Goal: Task Accomplishment & Management: Use online tool/utility

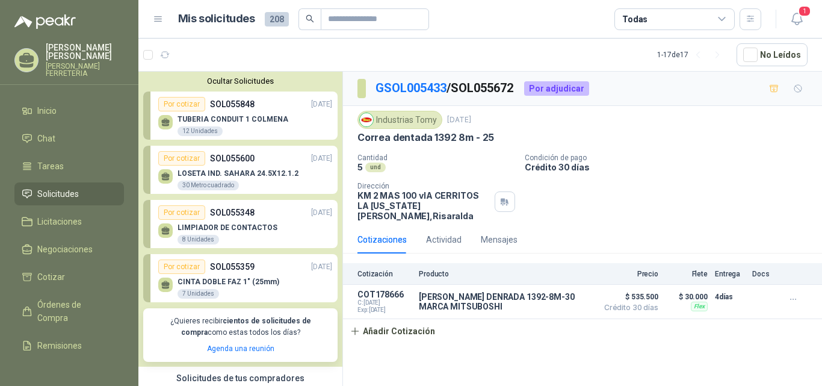
scroll to position [9510, 0]
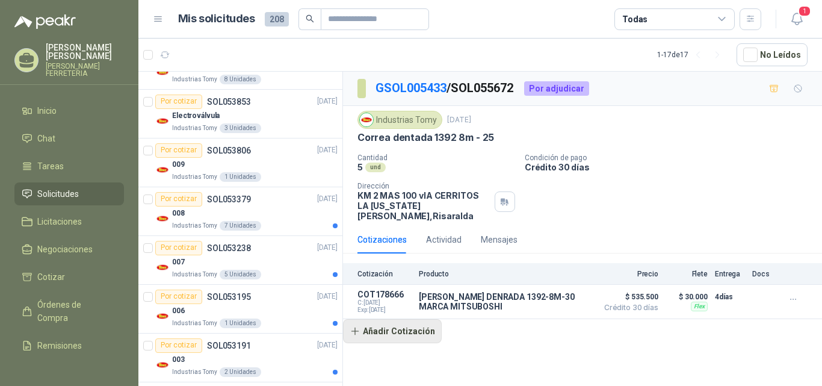
click at [375, 319] on button "Añadir Cotización" at bounding box center [392, 331] width 99 height 24
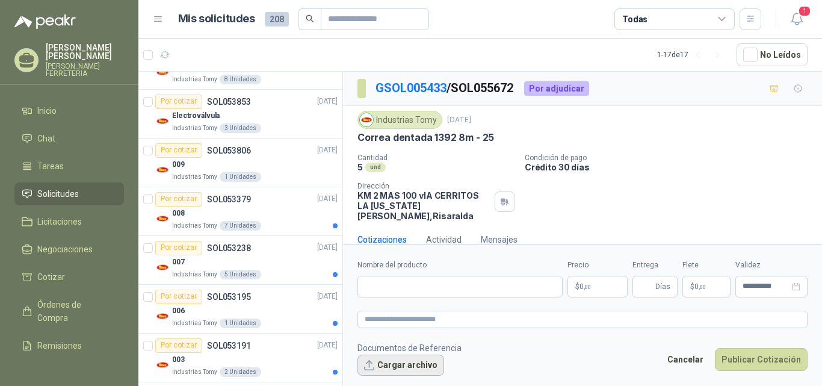
click at [377, 364] on button "Cargar archivo" at bounding box center [400, 365] width 87 height 22
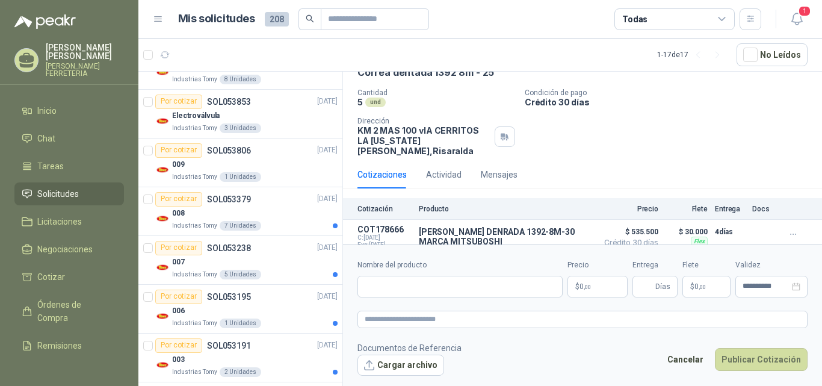
scroll to position [0, 0]
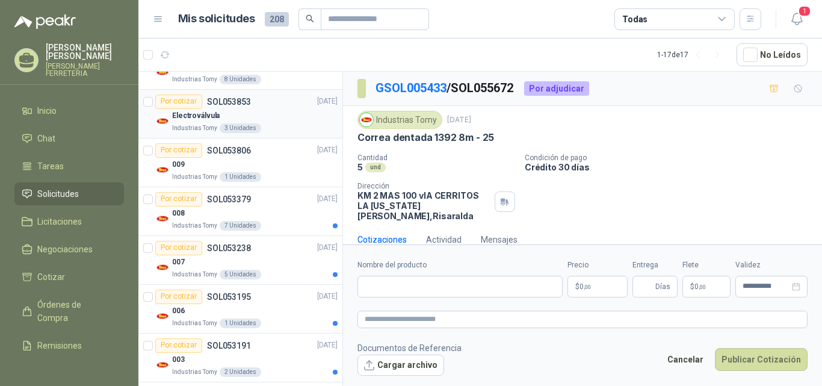
click at [258, 117] on div "Electroválvula" at bounding box center [254, 116] width 165 height 14
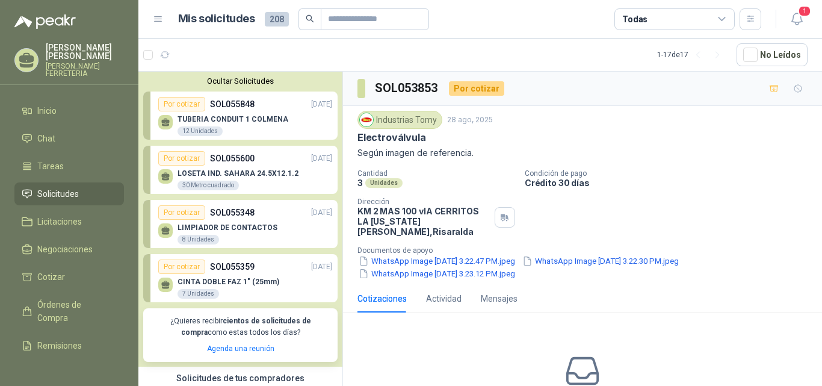
click at [307, 119] on div "TUBERIA CONDUIT 1 COLMENA 12 Unidades" at bounding box center [245, 123] width 174 height 25
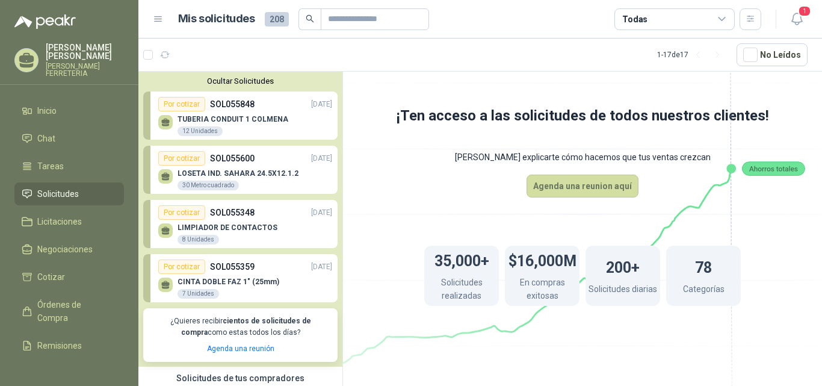
click at [284, 158] on div "Por cotizar SOL055600 11/09/25" at bounding box center [245, 158] width 174 height 14
click at [251, 187] on div "LOSETA IND. SAHARA 24.5X12.1.2 30 Metro cuadrado" at bounding box center [237, 180] width 121 height 22
click at [253, 230] on p "LIMPIADOR DE CONTACTOS" at bounding box center [227, 227] width 100 height 8
click at [242, 288] on div "CINTA DOBLE FAZ 1" (25mm) 7 Unidades" at bounding box center [228, 288] width 102 height 22
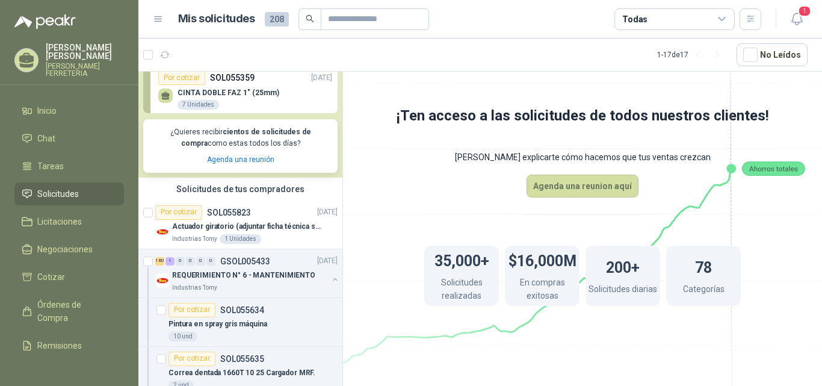
scroll to position [245, 0]
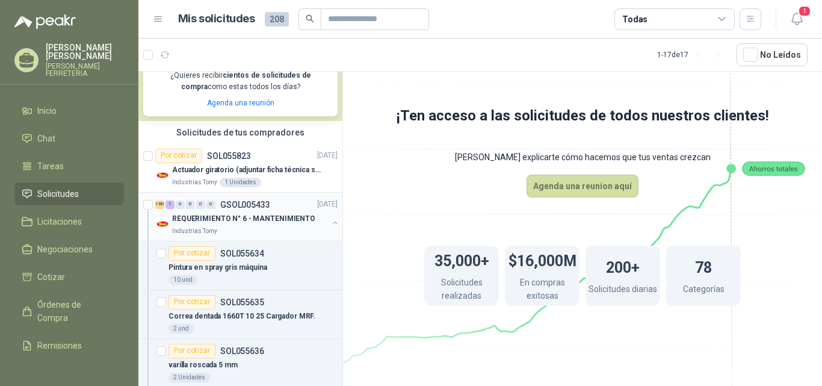
click at [276, 230] on div "Industrias Tomy" at bounding box center [250, 231] width 156 height 10
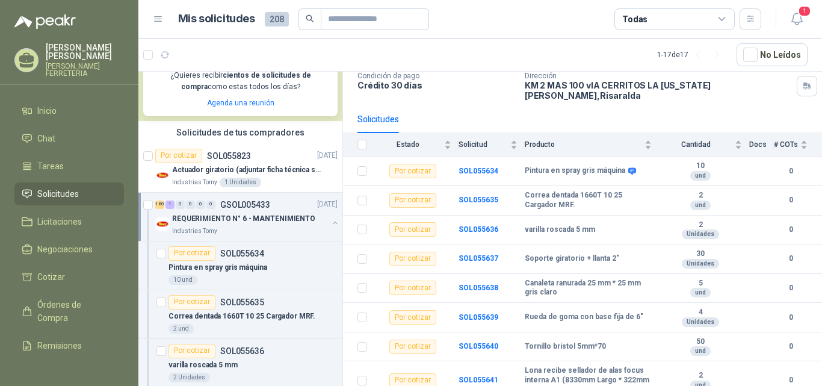
scroll to position [94, 0]
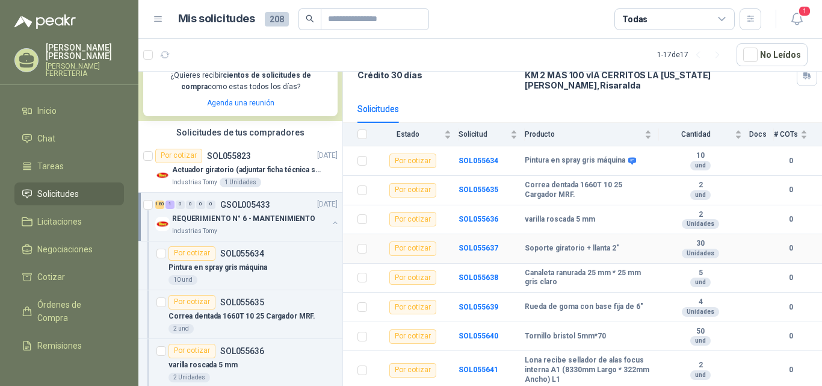
click at [507, 242] on td "SOL055637" at bounding box center [491, 248] width 66 height 29
click at [659, 242] on div "30 Unidades" at bounding box center [700, 248] width 83 height 19
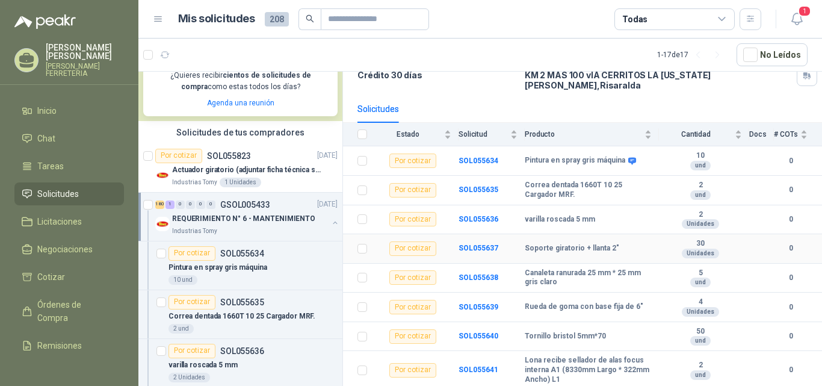
click at [487, 247] on td "SOL055637" at bounding box center [491, 248] width 66 height 29
click at [486, 245] on td "SOL055637" at bounding box center [491, 248] width 66 height 29
click at [484, 244] on b "SOL055637" at bounding box center [478, 248] width 40 height 8
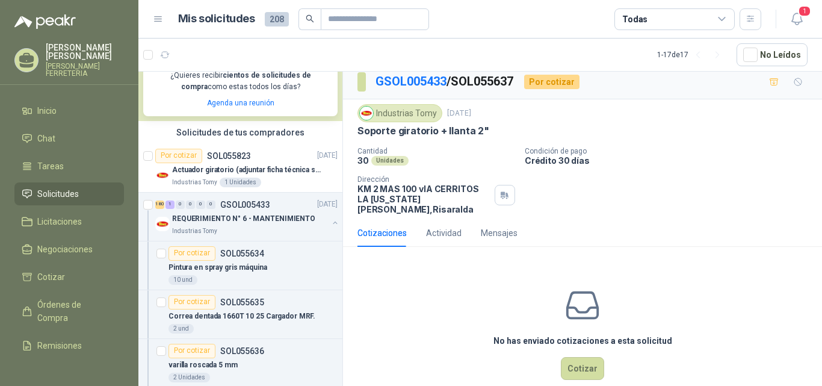
scroll to position [17, 0]
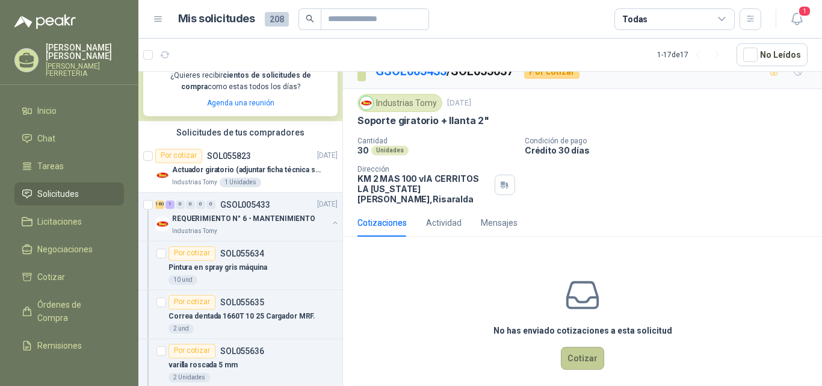
click at [587, 347] on button "Cotizar" at bounding box center [582, 358] width 43 height 23
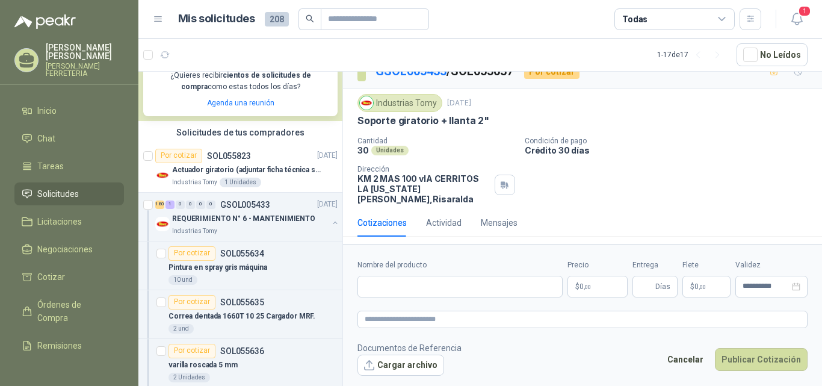
scroll to position [8, 0]
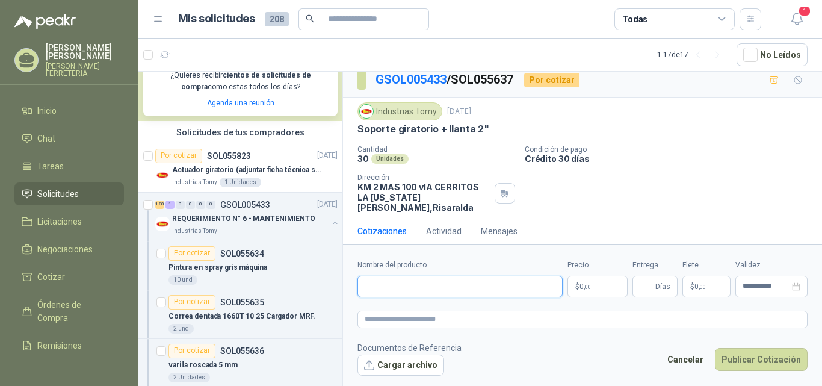
drag, startPoint x: 430, startPoint y: 283, endPoint x: 425, endPoint y: 300, distance: 17.4
click at [425, 300] on form "**********" at bounding box center [582, 317] width 479 height 146
type input "**********"
click at [600, 288] on p "$ 0 ,00" at bounding box center [597, 287] width 60 height 22
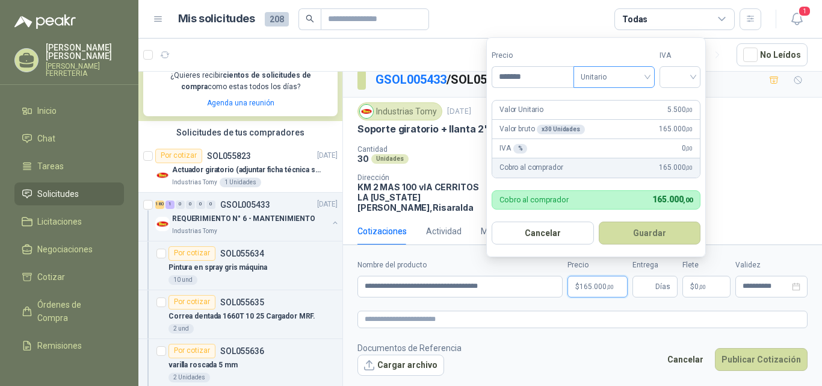
click at [634, 72] on span "Unitario" at bounding box center [614, 77] width 67 height 18
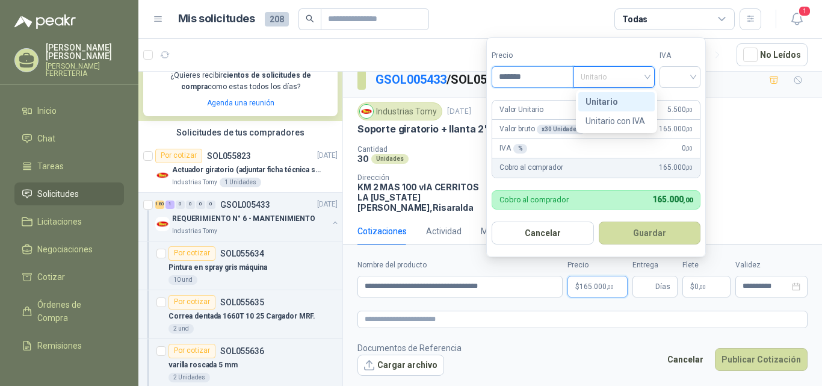
click at [544, 72] on input "*******" at bounding box center [532, 77] width 81 height 20
click at [628, 82] on span "Unitario" at bounding box center [614, 77] width 67 height 18
click at [619, 103] on div "Unitario" at bounding box center [616, 101] width 62 height 13
click at [551, 78] on input "********" at bounding box center [532, 77] width 81 height 20
click at [625, 75] on span "Unitario" at bounding box center [614, 77] width 67 height 18
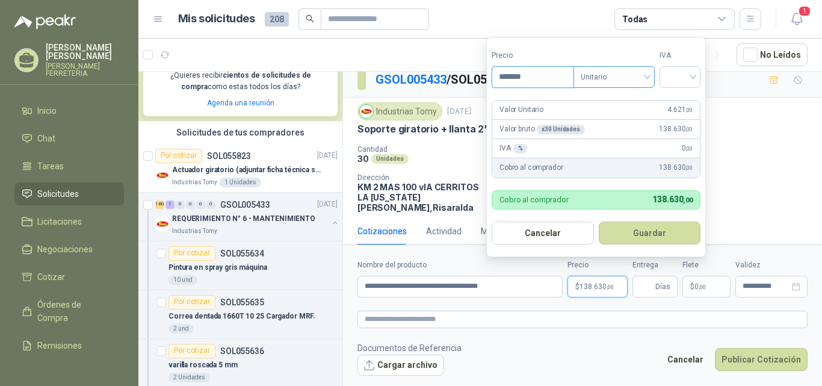
type input "*******"
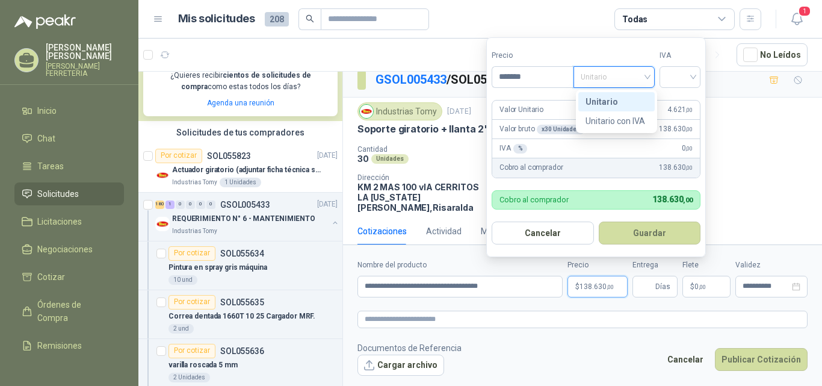
drag, startPoint x: 623, startPoint y: 96, endPoint x: 644, endPoint y: 96, distance: 21.1
click at [623, 97] on div "Unitario" at bounding box center [616, 101] width 62 height 13
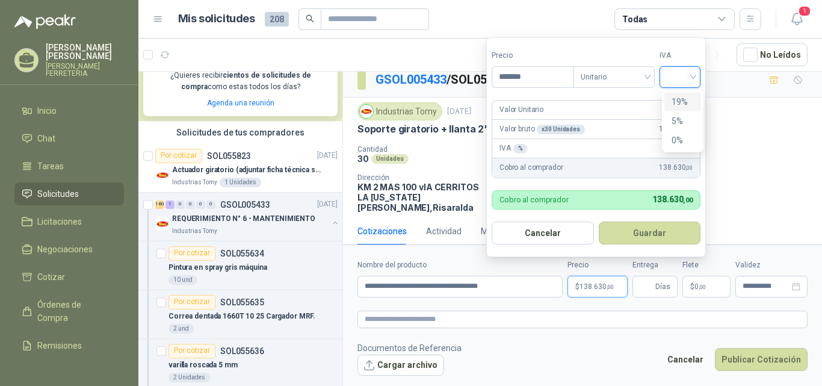
click at [693, 73] on input "search" at bounding box center [680, 76] width 26 height 18
click at [689, 102] on div "19%" at bounding box center [682, 101] width 22 height 13
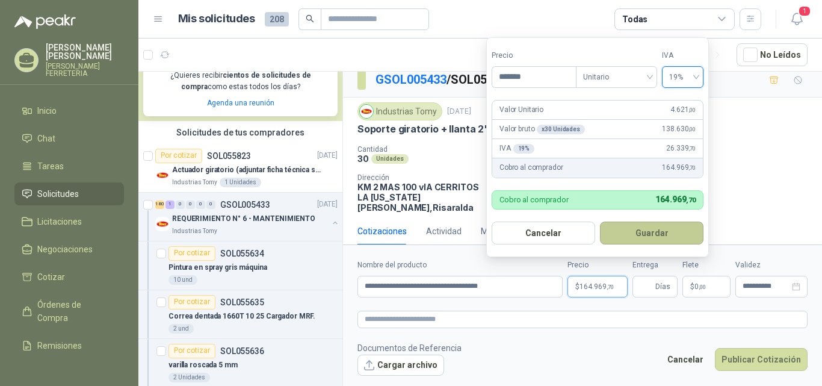
click at [652, 232] on button "Guardar" at bounding box center [651, 232] width 103 height 23
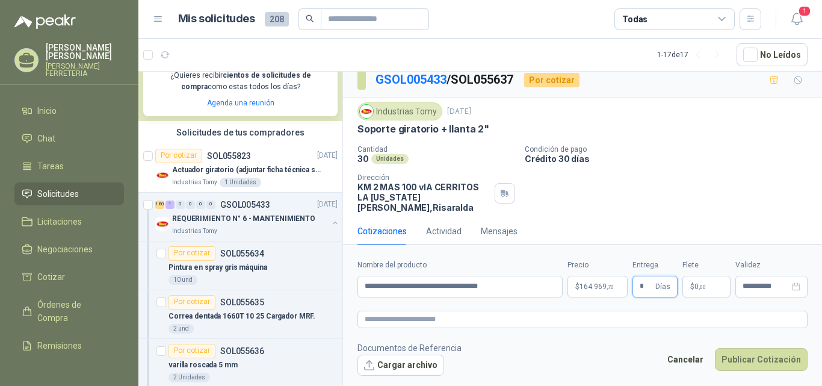
type input "*"
click at [707, 285] on p "$ 0 ,00" at bounding box center [706, 287] width 48 height 22
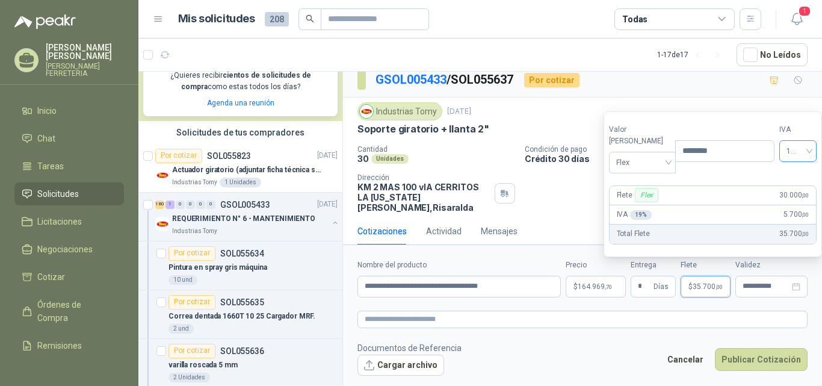
click at [796, 162] on div "19%" at bounding box center [797, 151] width 37 height 22
type input "********"
click at [780, 205] on div "0%" at bounding box center [783, 206] width 19 height 13
click at [532, 350] on footer "Documentos de Referencia Cargar archivo Cancelar Publicar Cotización" at bounding box center [582, 358] width 450 height 35
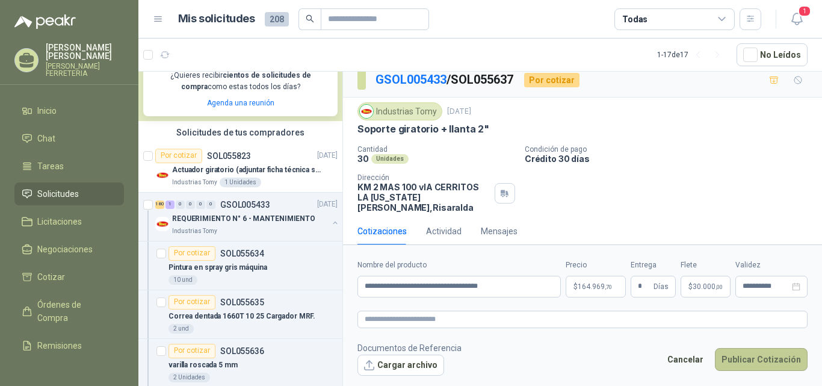
click at [755, 360] on button "Publicar Cotización" at bounding box center [761, 359] width 93 height 23
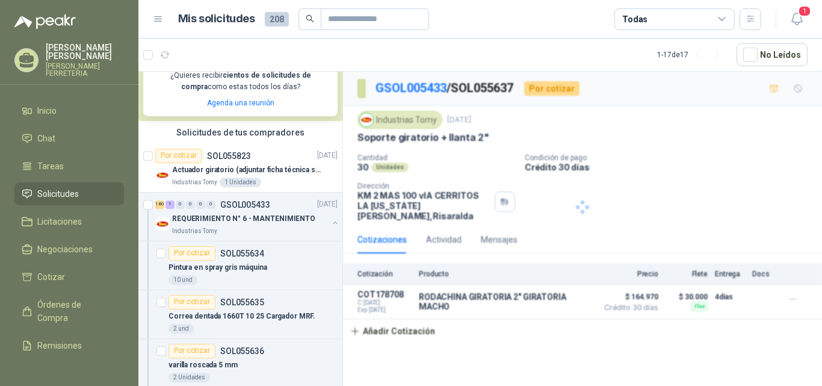
scroll to position [0, 0]
click at [286, 153] on div "Por cotizar SOL055823 12/09/25" at bounding box center [246, 156] width 182 height 14
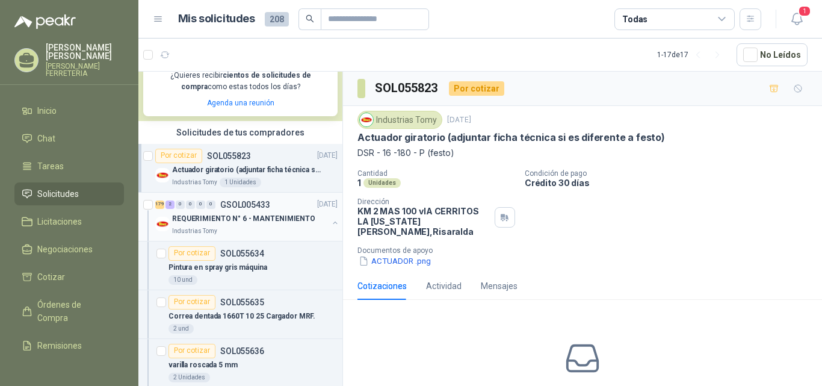
click at [276, 208] on div "179 2 0 0 0 0 GSOL005433 12/09/25" at bounding box center [247, 204] width 185 height 14
